Goal: Task Accomplishment & Management: Use online tool/utility

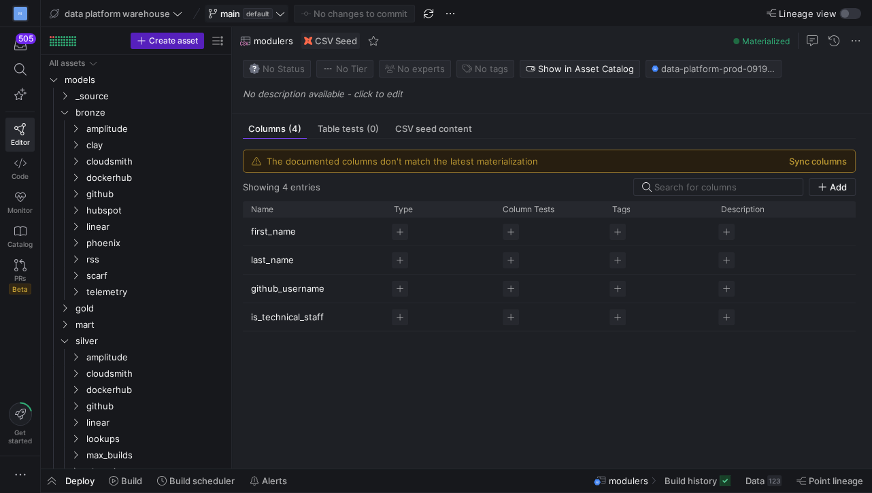
click at [279, 16] on icon at bounding box center [281, 14] width 10 height 10
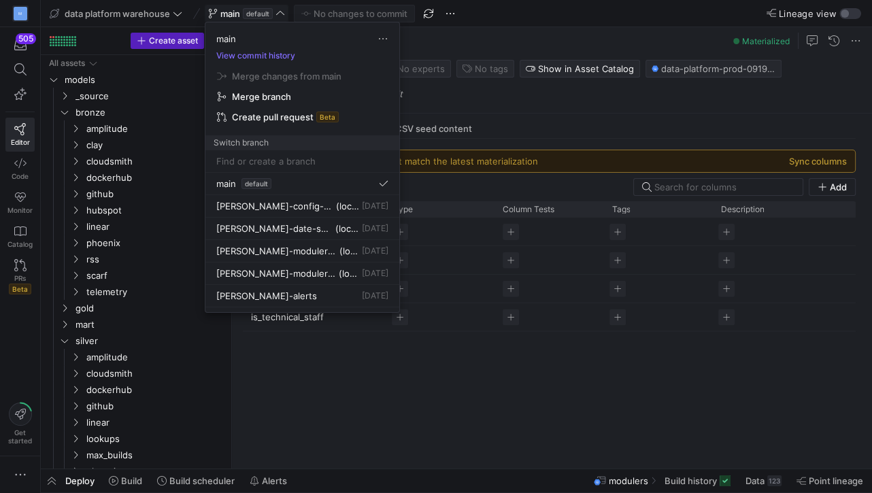
click at [280, 12] on div at bounding box center [436, 246] width 872 height 493
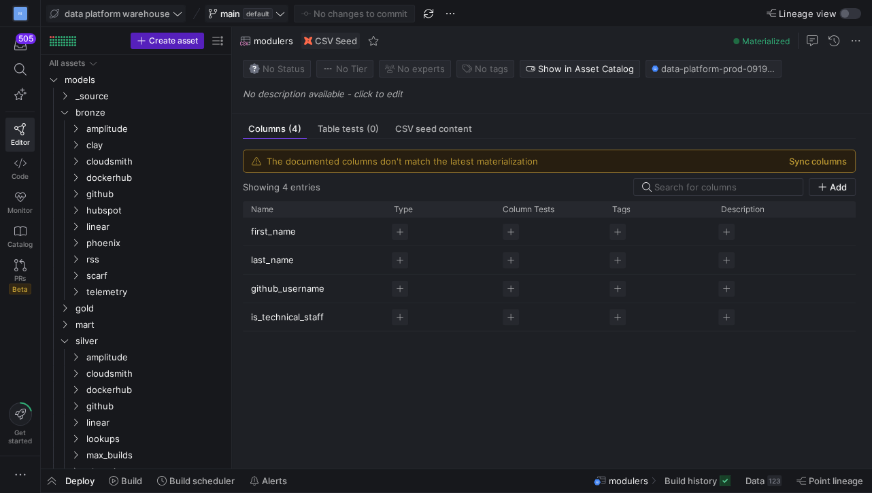
click at [177, 11] on icon at bounding box center [178, 14] width 10 height 10
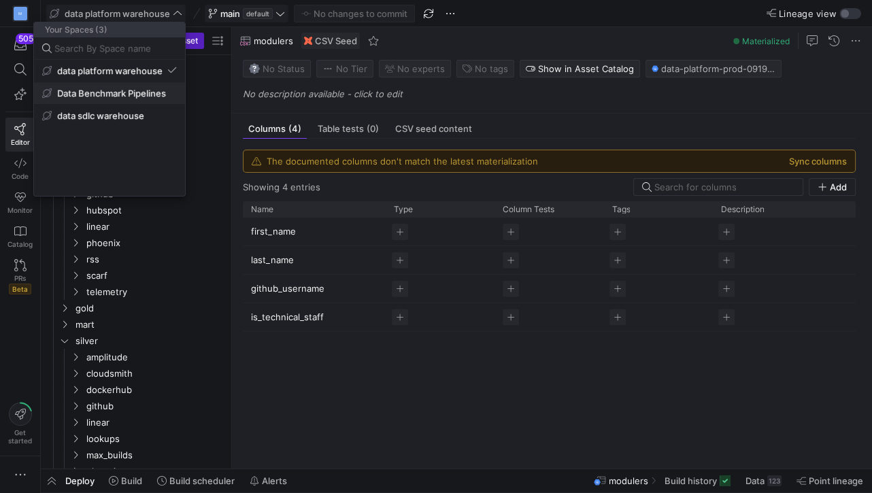
click at [148, 97] on span "Data Benchmark Pipelines" at bounding box center [111, 93] width 109 height 11
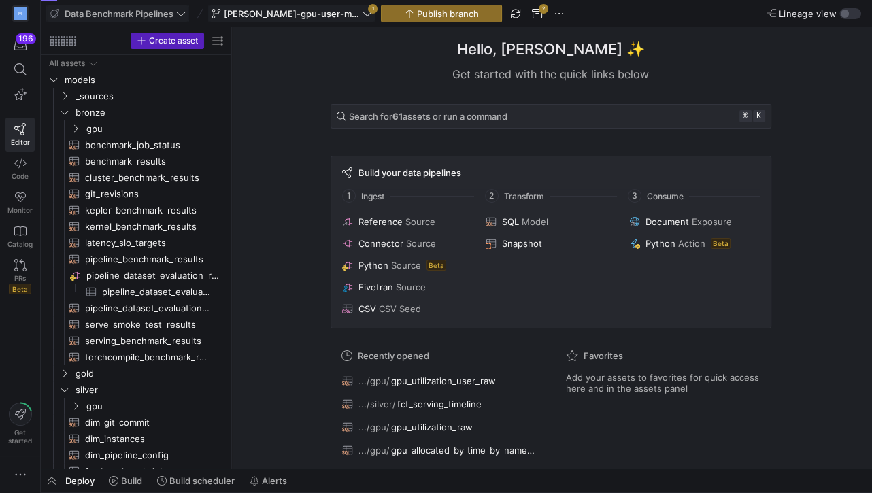
click at [332, 19] on span at bounding box center [292, 13] width 166 height 16
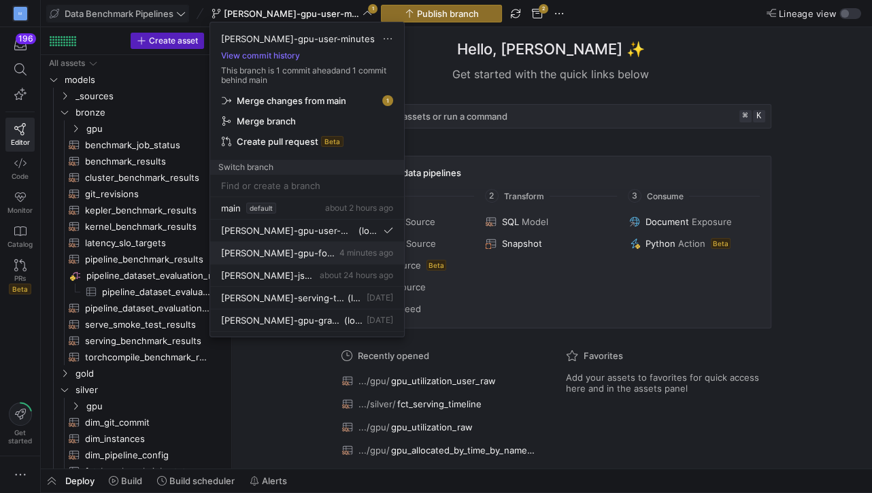
click at [283, 255] on span "[PERSON_NAME]-gpu-forecast" at bounding box center [279, 253] width 116 height 11
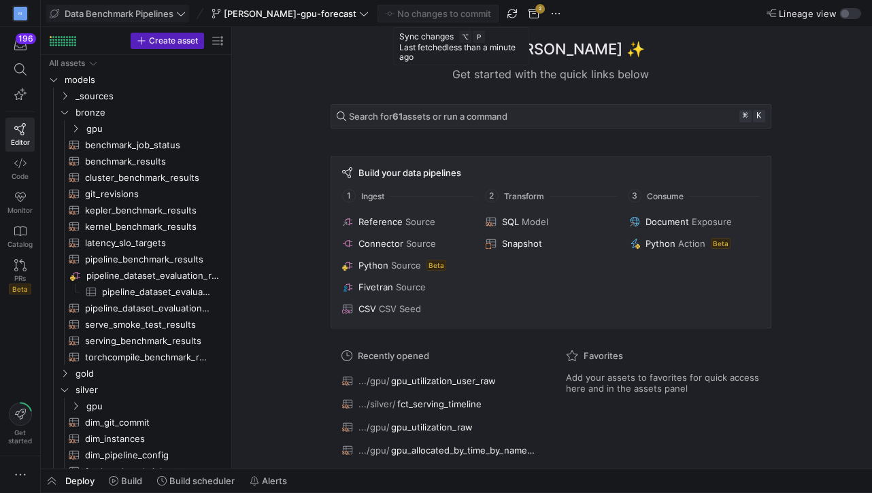
click at [504, 17] on span "button" at bounding box center [512, 13] width 16 height 16
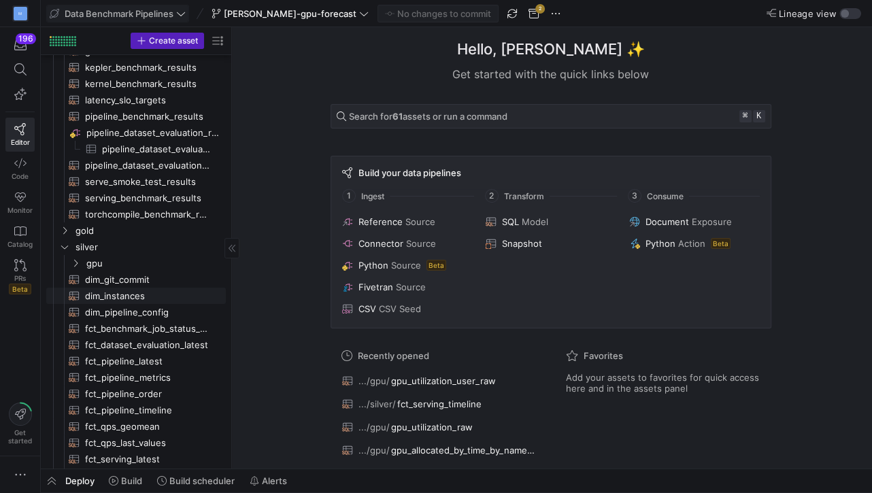
scroll to position [206, 0]
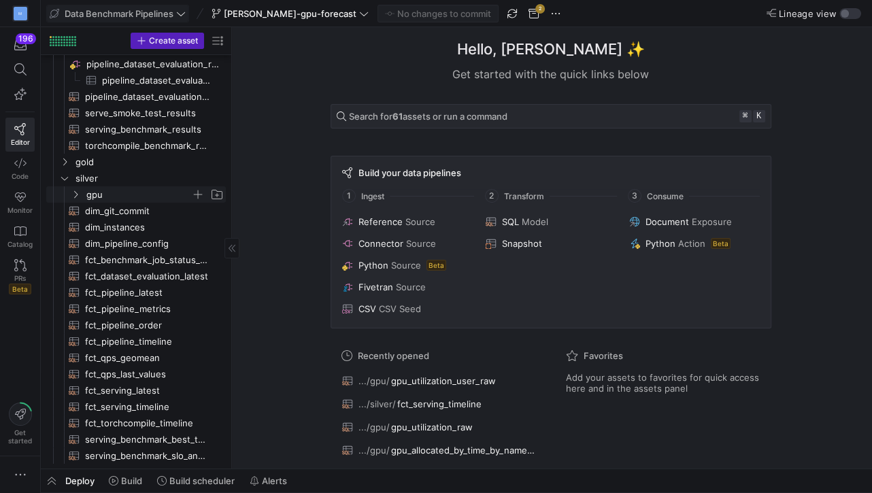
click at [78, 197] on icon "Press SPACE to select this row." at bounding box center [76, 195] width 10 height 8
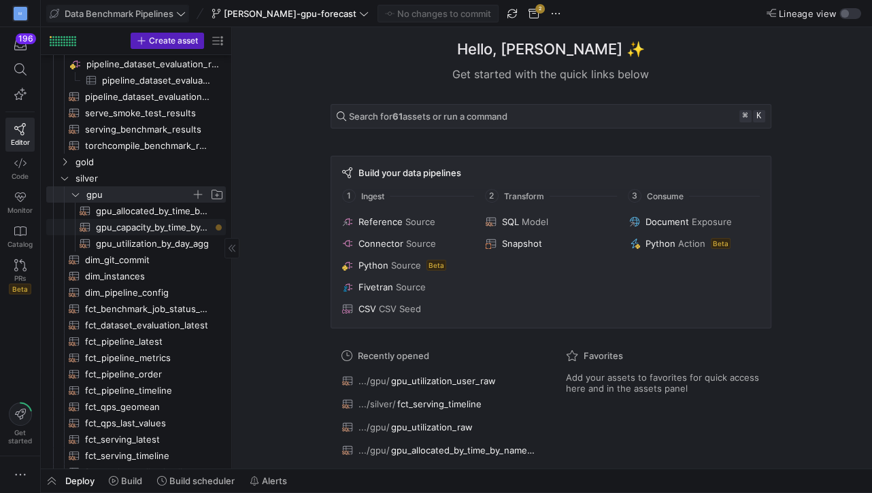
click at [131, 228] on span "gpu_capacity_by_time_by_gpu_agg​​​​​​​​​​" at bounding box center [153, 228] width 114 height 16
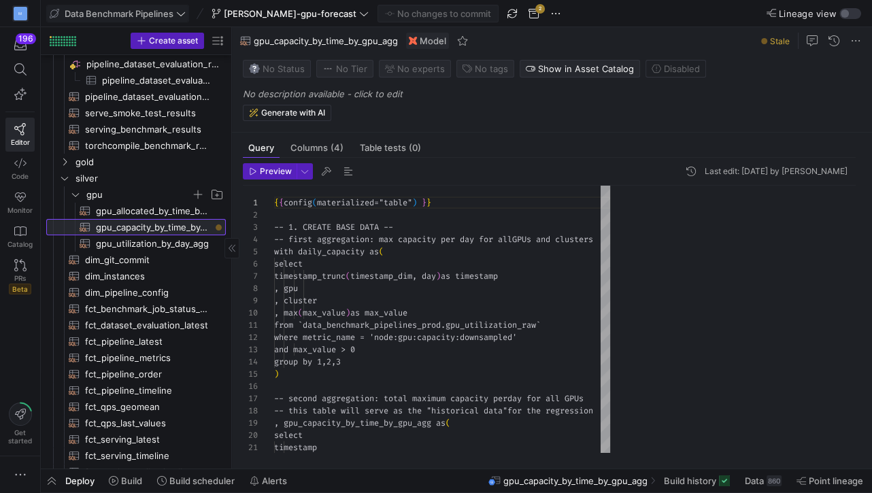
scroll to position [123, 0]
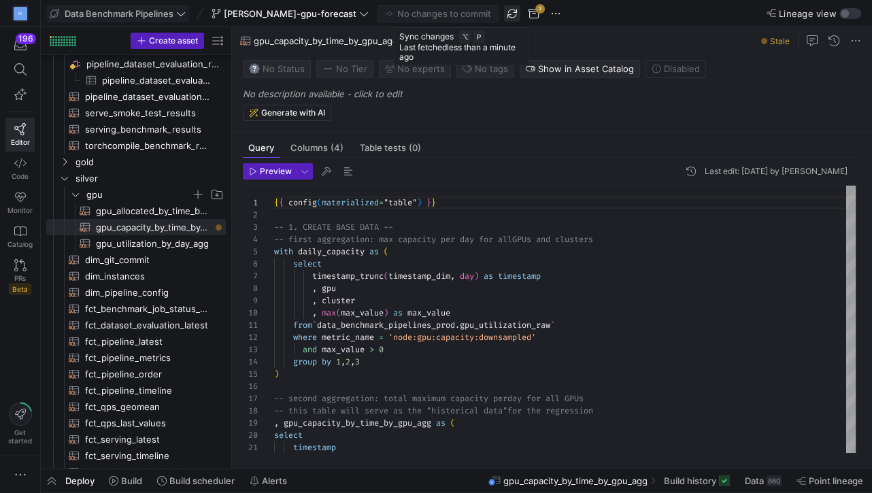
click at [504, 13] on span "button" at bounding box center [512, 13] width 16 height 16
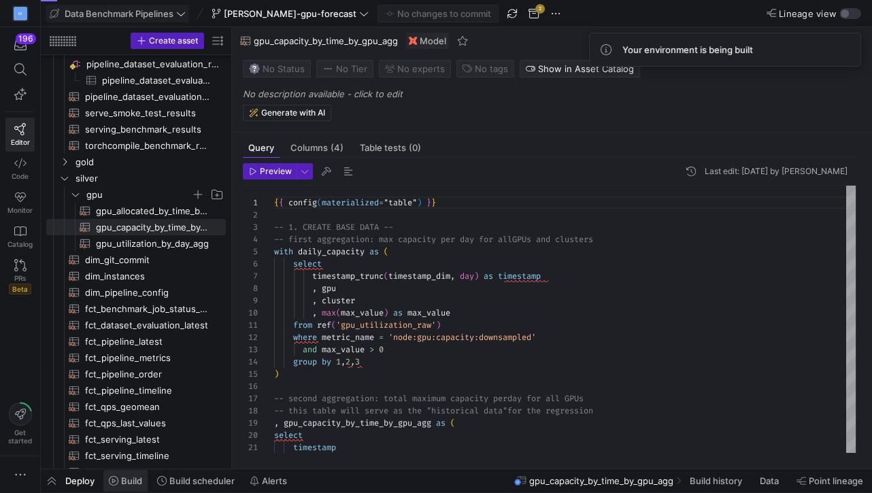
click at [134, 479] on span "Build" at bounding box center [131, 481] width 21 height 11
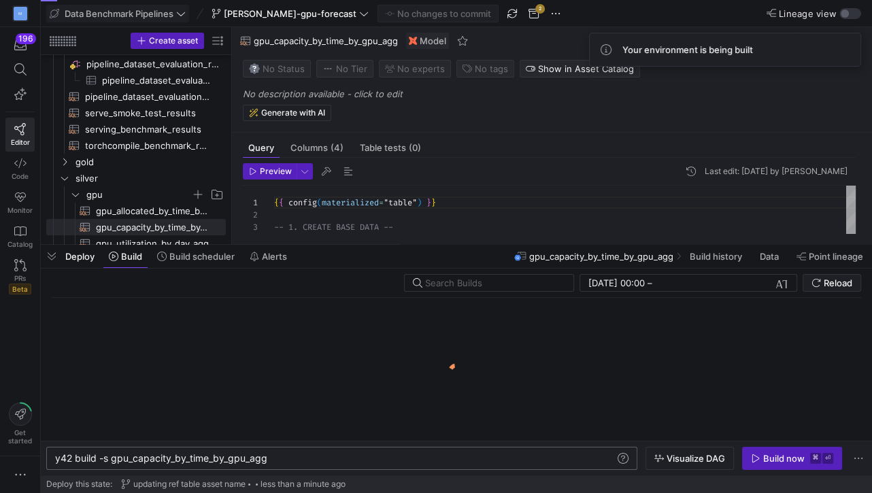
click at [279, 463] on div "y42 build -s gpu_capacity_by_time_by_gpu_agg" at bounding box center [335, 458] width 561 height 11
click at [768, 455] on div "Build now" at bounding box center [785, 458] width 42 height 11
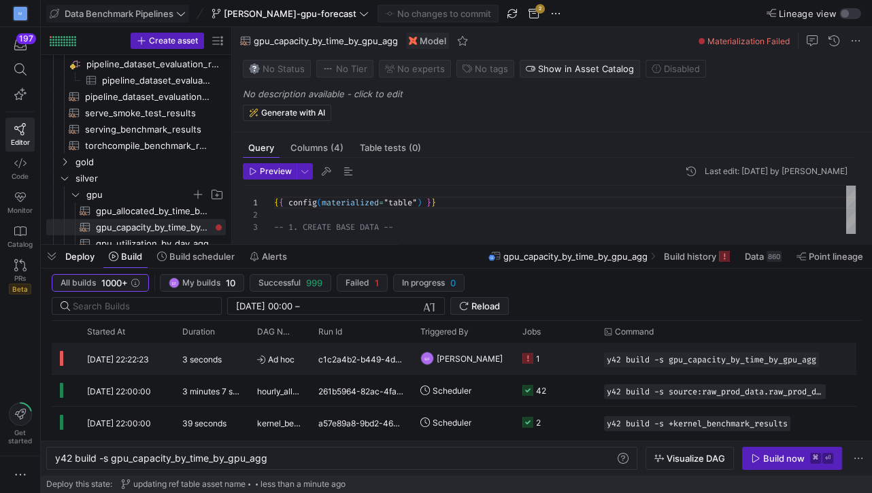
click at [531, 359] on icon at bounding box center [528, 358] width 11 height 11
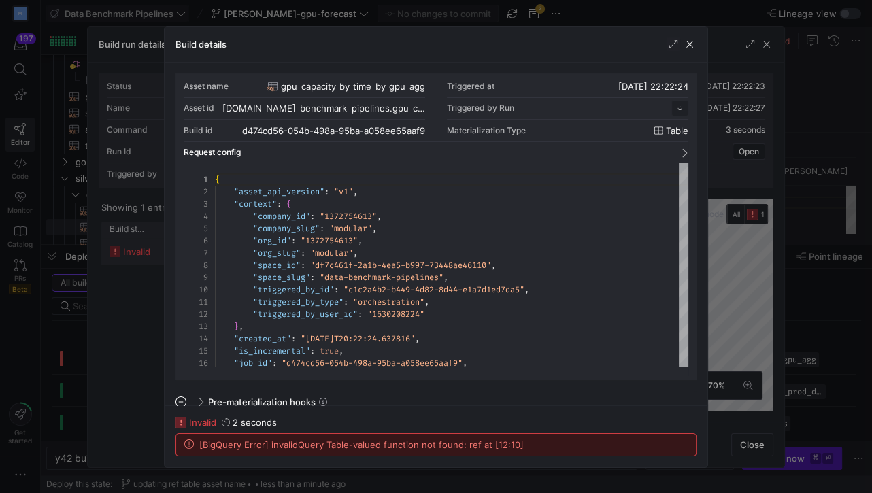
scroll to position [123, 0]
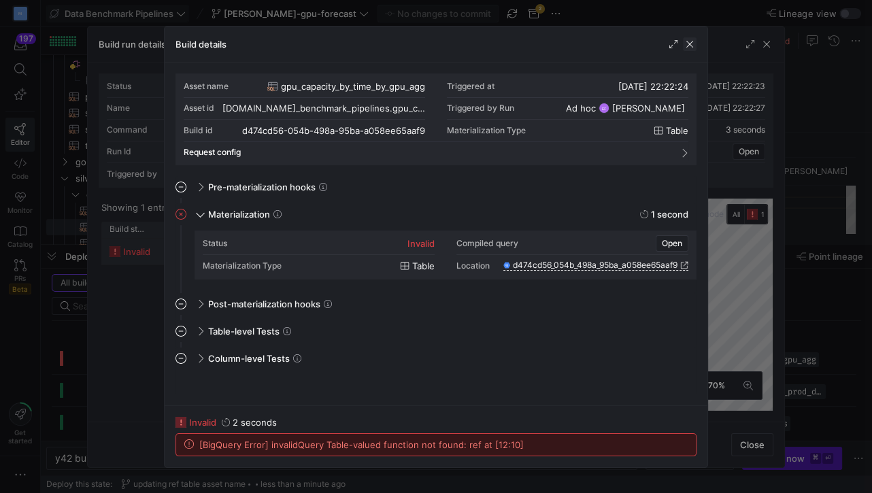
click at [691, 38] on span "button" at bounding box center [690, 44] width 14 height 14
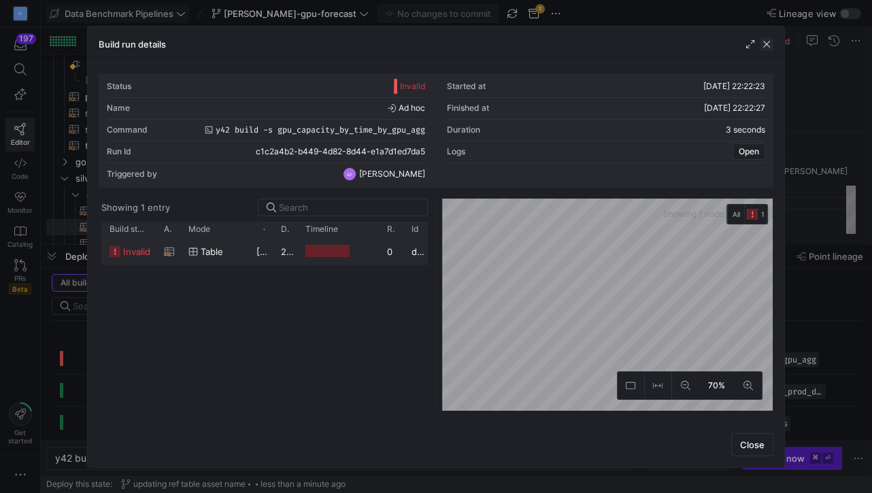
click at [766, 44] on span "button" at bounding box center [767, 44] width 14 height 14
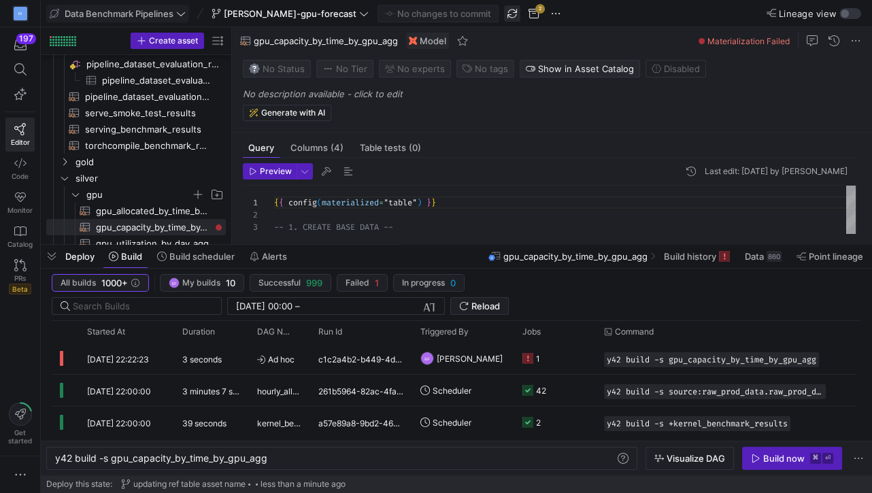
click at [504, 11] on span "button" at bounding box center [512, 13] width 16 height 16
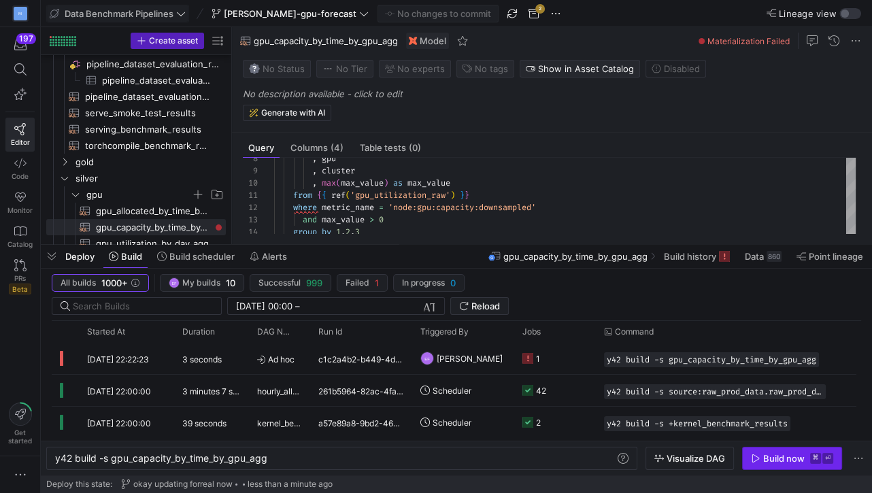
click at [750, 457] on span "button" at bounding box center [792, 459] width 99 height 22
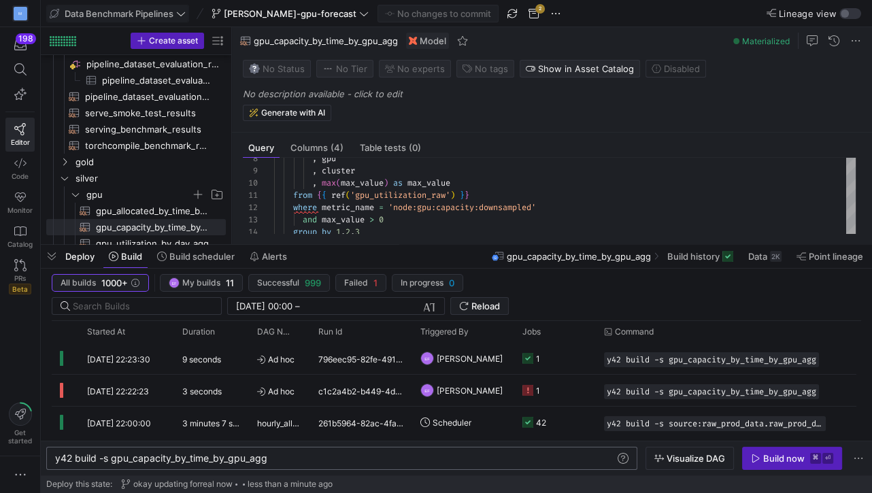
click at [204, 455] on div "y42 build -s gpu_capacity_by_time_by_gpu_agg" at bounding box center [335, 458] width 561 height 11
click at [112, 458] on div "y42 build -s gpu_capacity_by_time_by_gpu_agg+" at bounding box center [335, 458] width 561 height 11
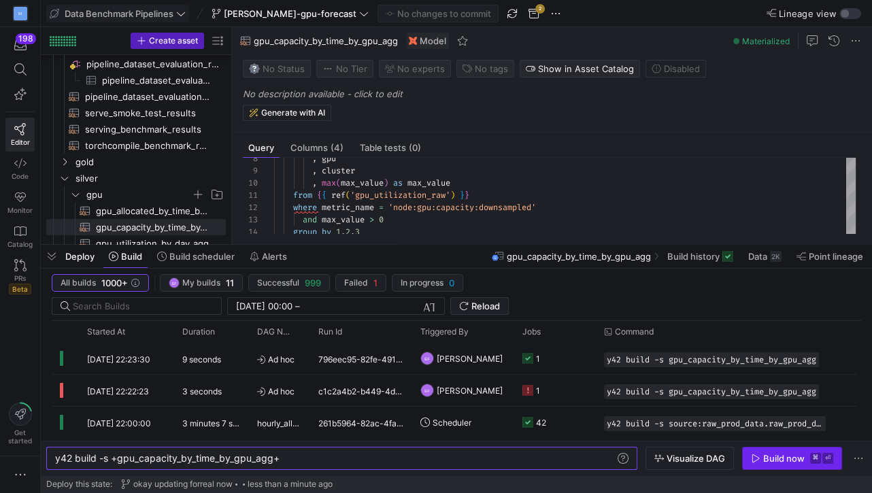
type textarea "y42 build -s +gpu_capacity_by_time_by_gpu_agg+"
click at [768, 456] on div "Build now" at bounding box center [785, 458] width 42 height 11
